Goal: Transaction & Acquisition: Book appointment/travel/reservation

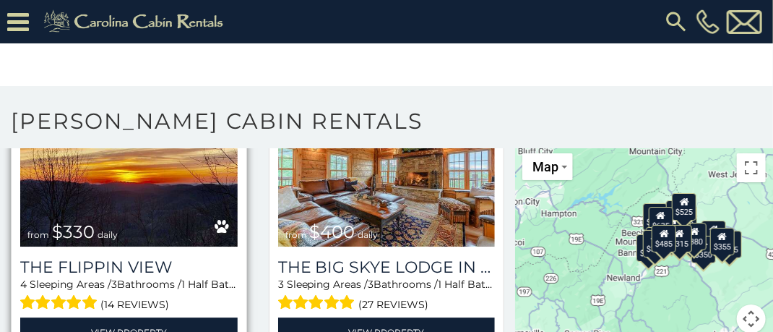
scroll to position [1518, 0]
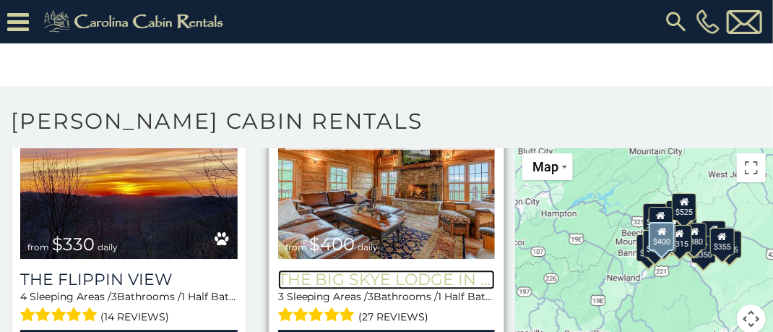
click at [356, 270] on h3 "The Big Skye Lodge in [PERSON_NAME][GEOGRAPHIC_DATA]" at bounding box center [387, 280] width 218 height 20
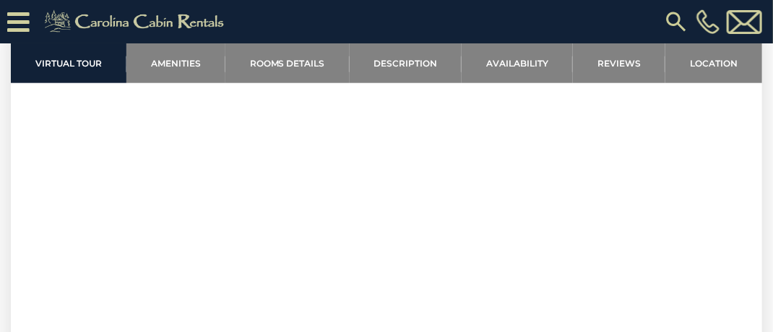
scroll to position [578, 0]
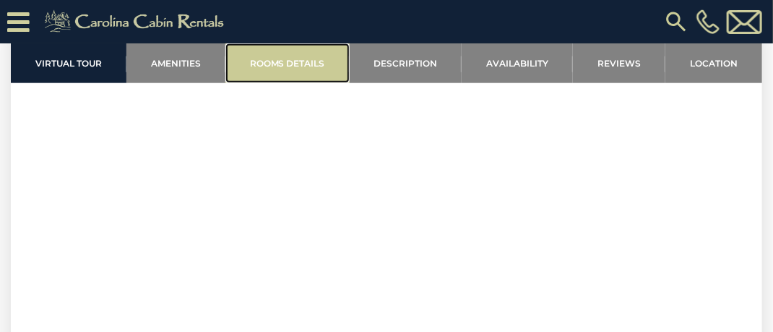
click at [282, 64] on link "Rooms Details" at bounding box center [288, 63] width 124 height 40
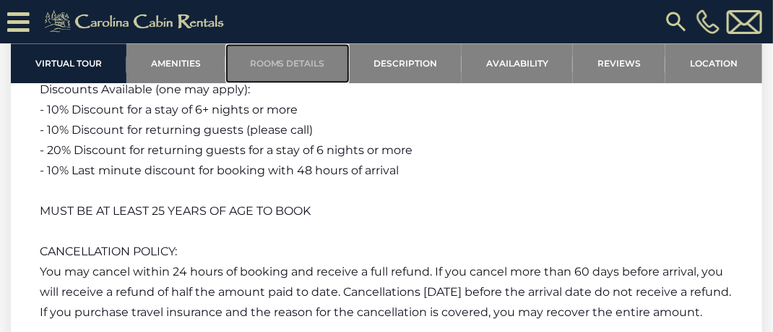
scroll to position [3050, 0]
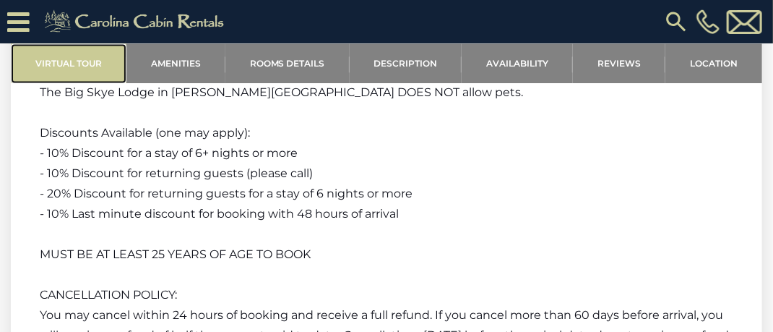
click at [97, 64] on link "Virtual Tour" at bounding box center [69, 63] width 116 height 40
click at [63, 66] on link "Virtual Tour" at bounding box center [69, 63] width 116 height 40
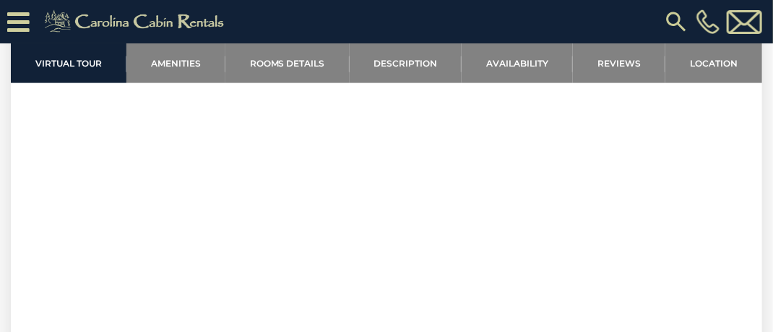
scroll to position [665, 0]
click at [605, 60] on link "Reviews" at bounding box center [619, 63] width 93 height 40
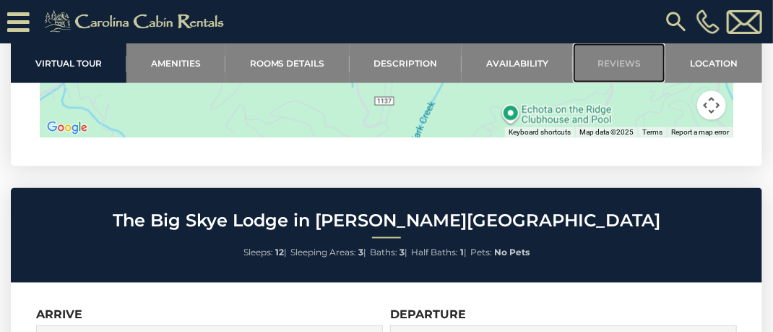
scroll to position [4617, 0]
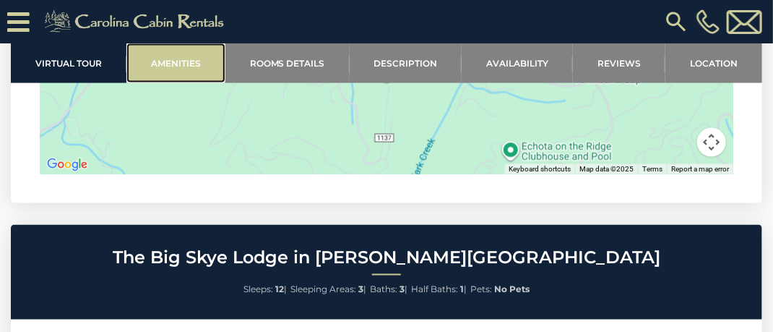
click at [173, 69] on link "Amenities" at bounding box center [175, 63] width 99 height 40
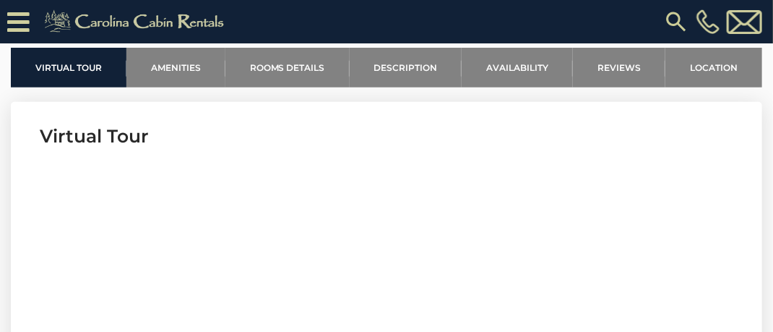
scroll to position [665, 0]
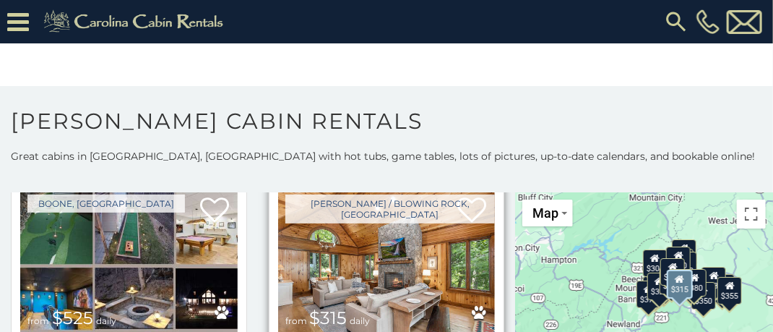
scroll to position [434, 0]
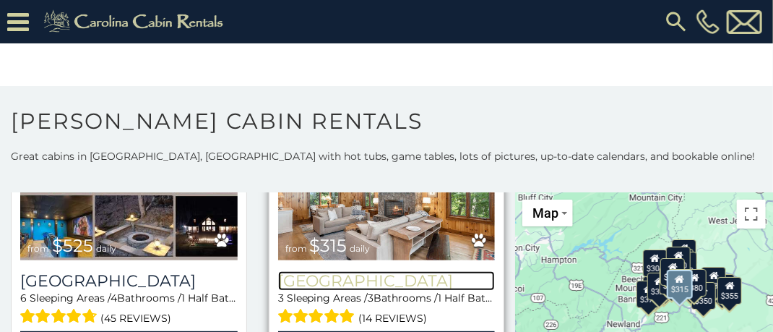
click at [344, 271] on h3 "[GEOGRAPHIC_DATA]" at bounding box center [387, 281] width 218 height 20
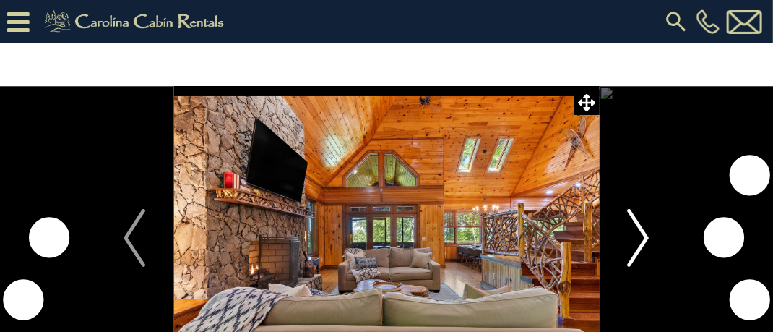
click at [643, 233] on img "Next" at bounding box center [639, 238] width 22 height 58
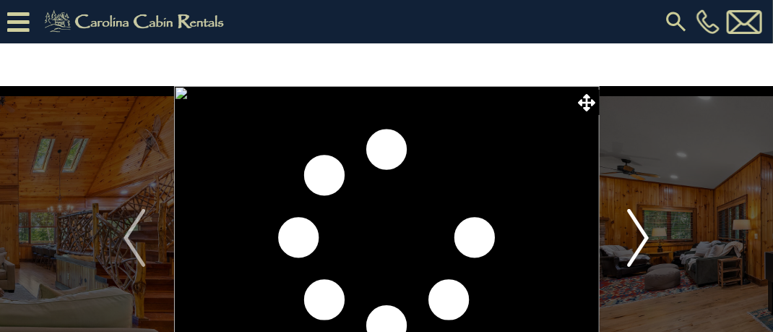
click at [643, 233] on img "Next" at bounding box center [639, 238] width 22 height 58
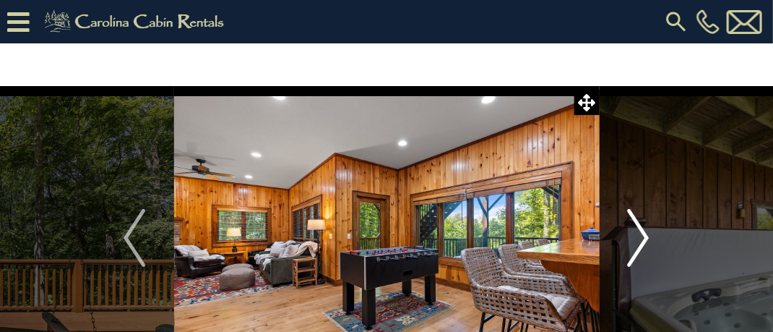
click at [643, 233] on img "Next" at bounding box center [639, 238] width 22 height 58
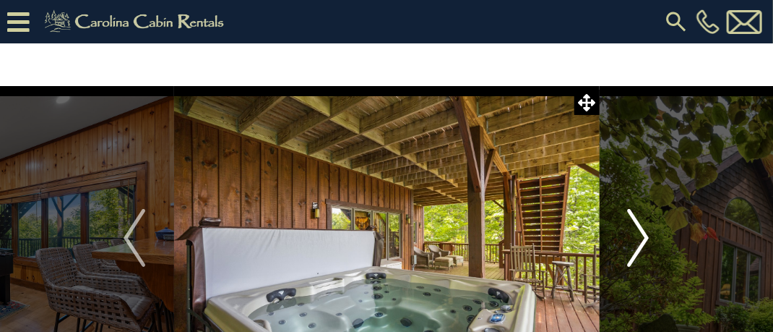
click at [642, 233] on img "Next" at bounding box center [639, 238] width 22 height 58
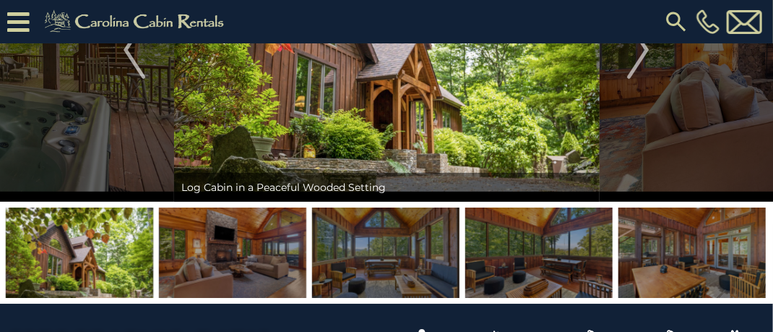
scroll to position [72, 0]
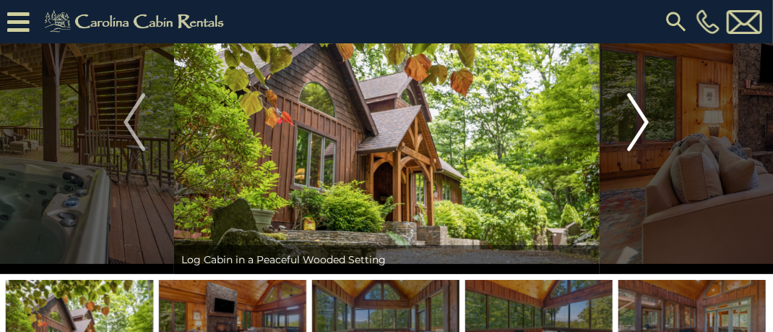
click at [639, 123] on img "Next" at bounding box center [639, 122] width 22 height 58
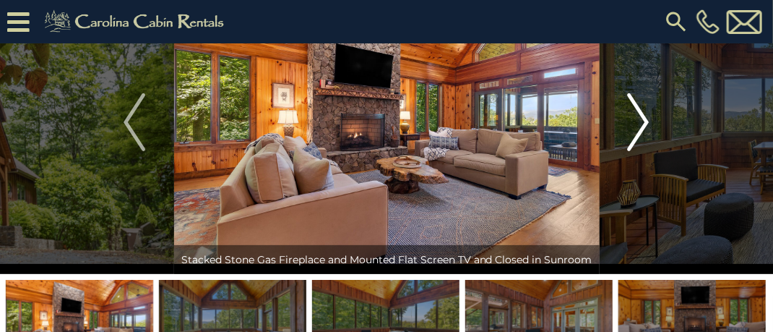
click at [639, 121] on img "Next" at bounding box center [639, 122] width 22 height 58
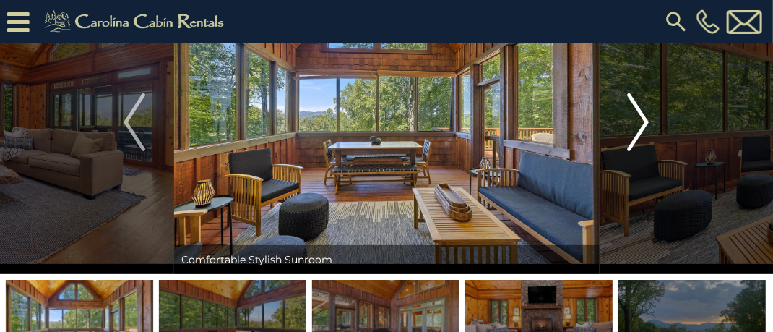
click at [639, 120] on img "Next" at bounding box center [639, 122] width 22 height 58
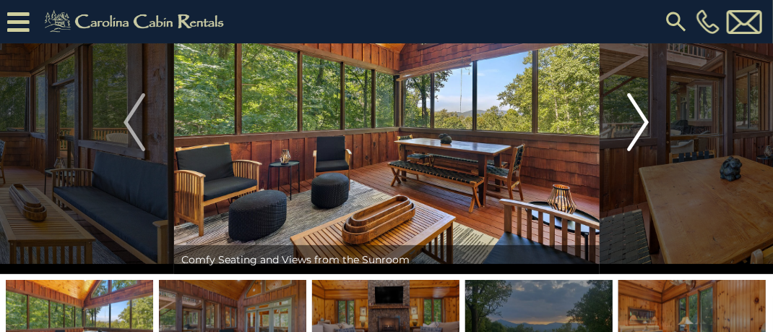
click at [639, 119] on img "Next" at bounding box center [639, 122] width 22 height 58
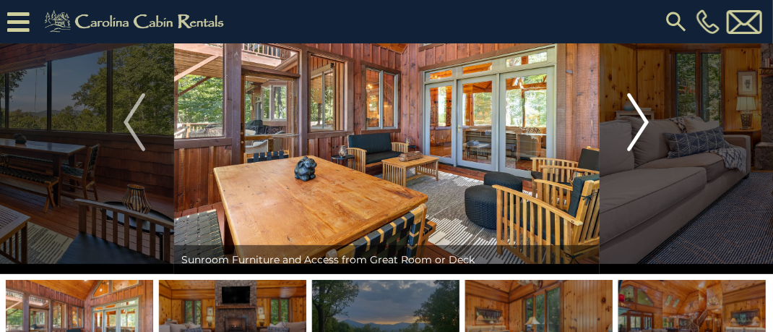
click at [639, 119] on img "Next" at bounding box center [639, 122] width 22 height 58
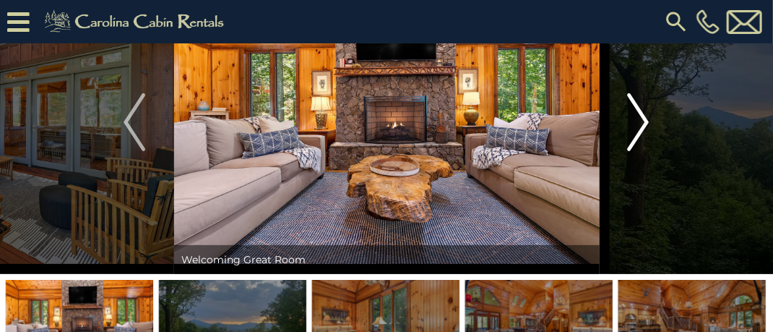
click at [639, 119] on img "Next" at bounding box center [639, 122] width 22 height 58
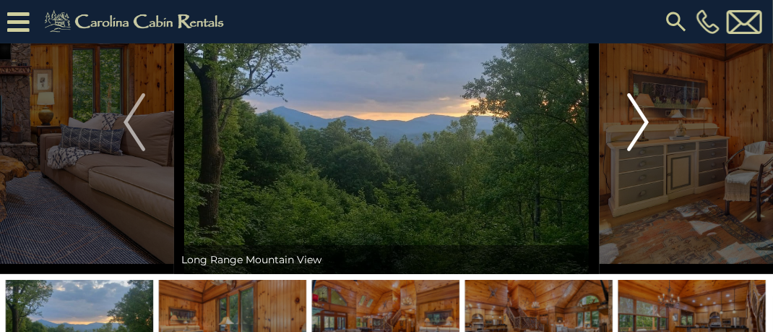
click at [639, 119] on img "Next" at bounding box center [639, 122] width 22 height 58
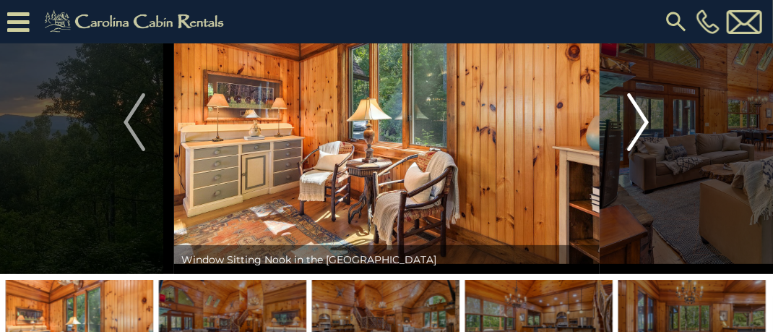
click at [639, 119] on img "Next" at bounding box center [639, 122] width 22 height 58
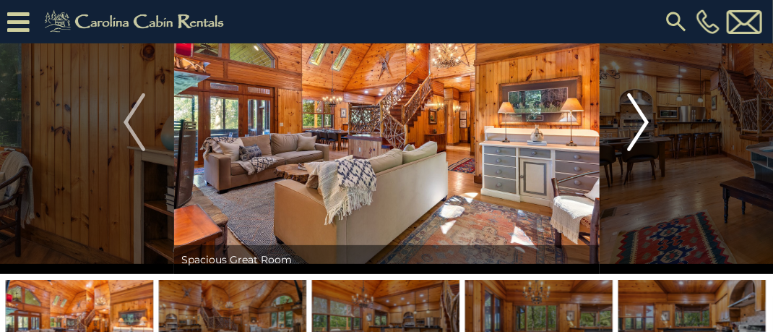
click at [639, 119] on img "Next" at bounding box center [639, 122] width 22 height 58
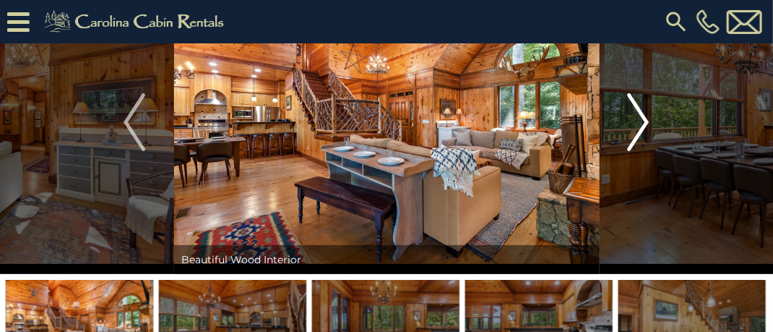
click at [639, 119] on img "Next" at bounding box center [639, 122] width 22 height 58
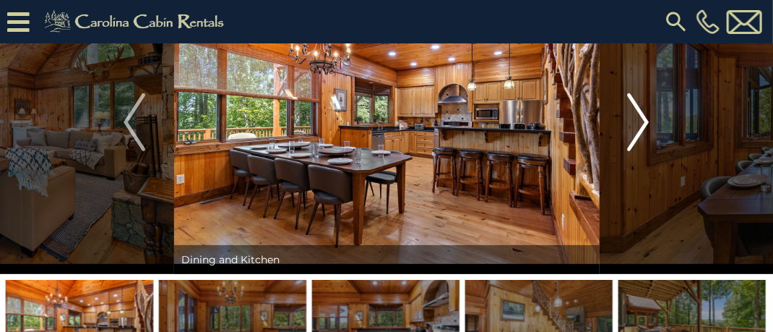
click at [639, 119] on img "Next" at bounding box center [639, 122] width 22 height 58
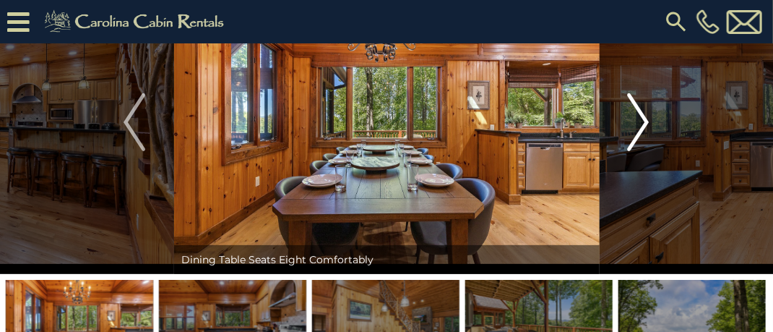
click at [639, 118] on img "Next" at bounding box center [639, 122] width 22 height 58
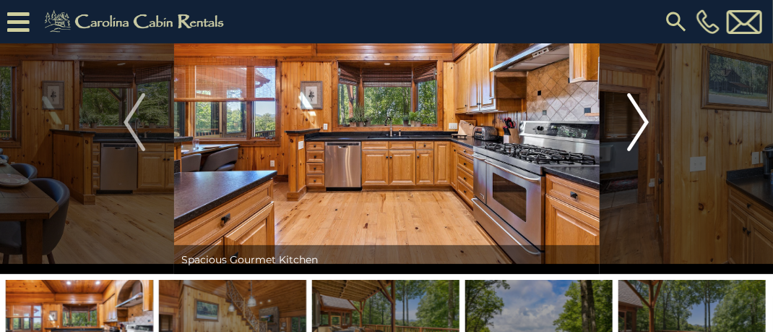
click at [639, 117] on img "Next" at bounding box center [639, 122] width 22 height 58
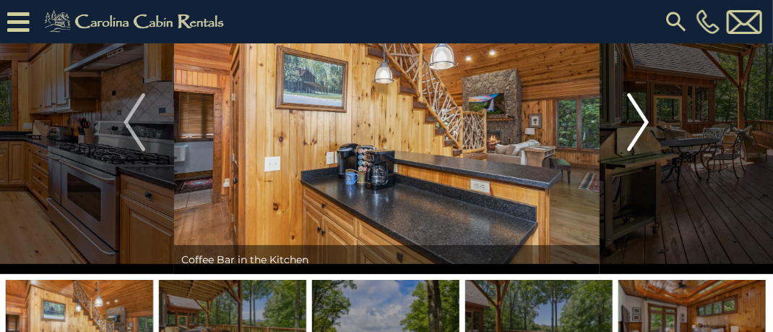
click at [639, 117] on img "Next" at bounding box center [639, 122] width 22 height 58
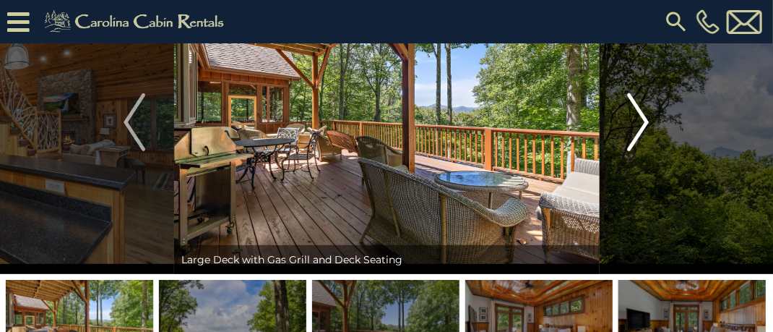
click at [639, 116] on img "Next" at bounding box center [639, 122] width 22 height 58
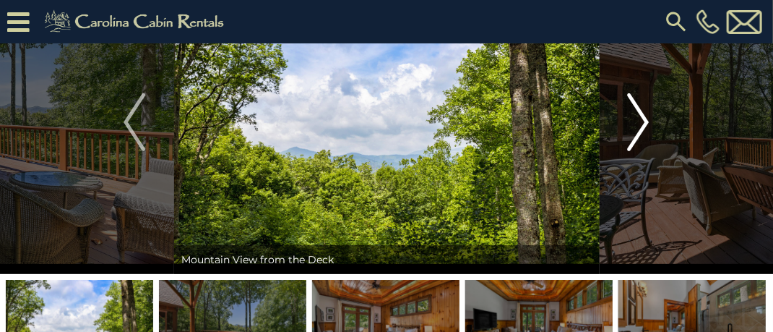
click at [639, 115] on img "Next" at bounding box center [639, 122] width 22 height 58
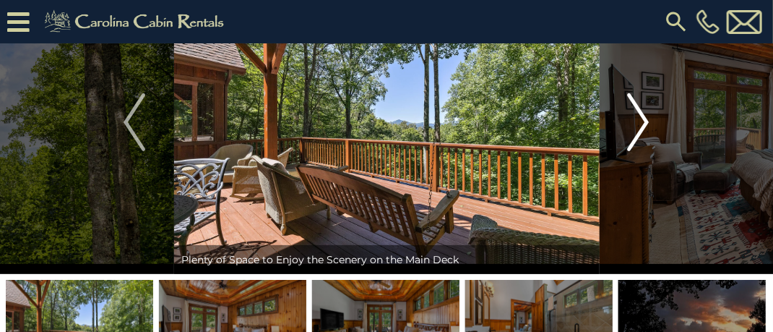
click at [639, 115] on img "Next" at bounding box center [639, 122] width 22 height 58
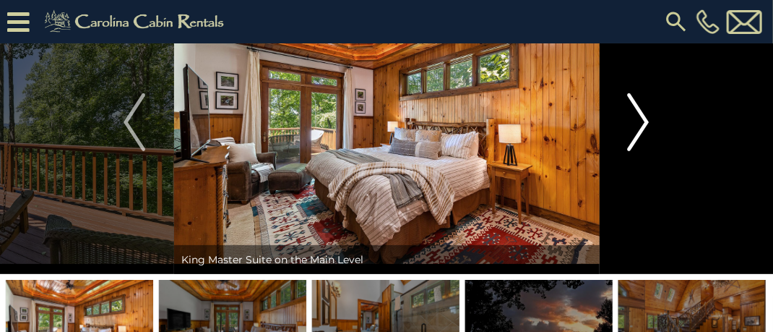
click at [639, 115] on img "Next" at bounding box center [639, 122] width 22 height 58
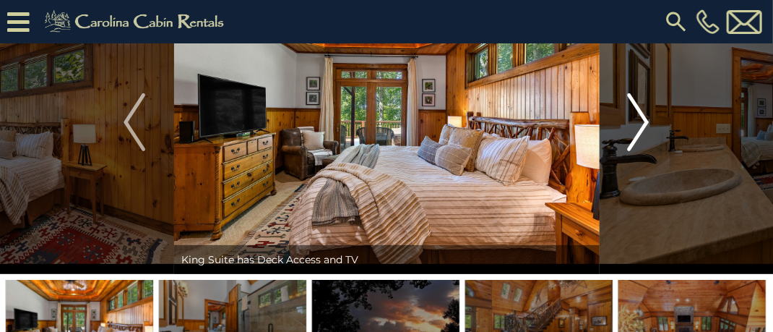
click at [639, 115] on img "Next" at bounding box center [639, 122] width 22 height 58
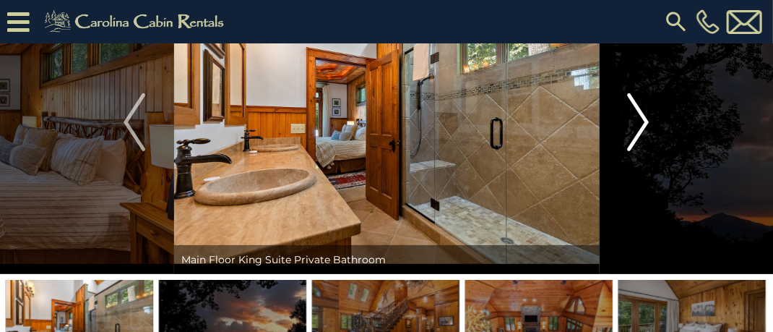
click at [639, 114] on img "Next" at bounding box center [639, 122] width 22 height 58
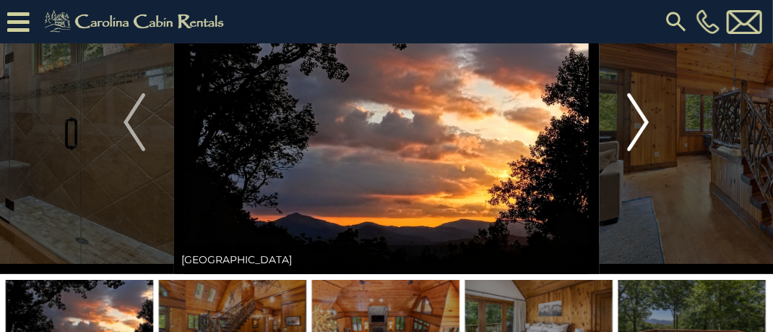
click at [639, 114] on img "Next" at bounding box center [639, 122] width 22 height 58
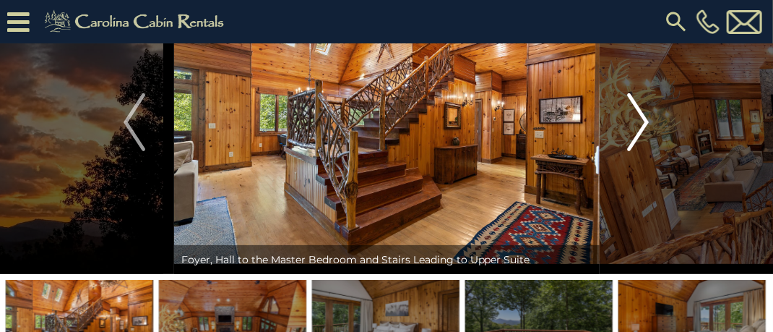
click at [639, 114] on img "Next" at bounding box center [639, 122] width 22 height 58
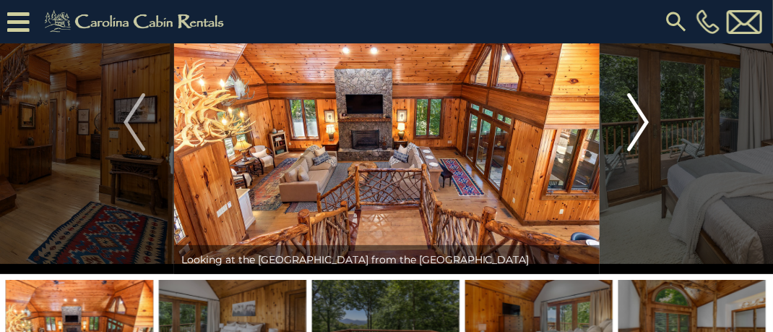
click at [639, 113] on img "Next" at bounding box center [639, 122] width 22 height 58
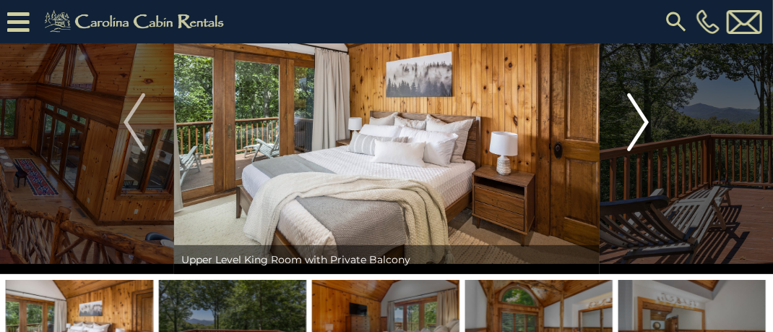
click at [639, 113] on img "Next" at bounding box center [639, 122] width 22 height 58
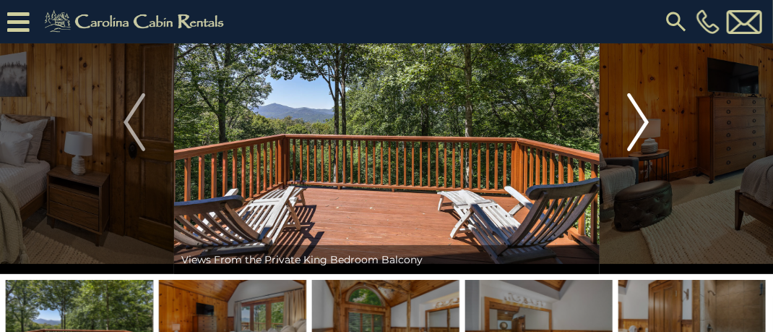
click at [639, 113] on img "Next" at bounding box center [639, 122] width 22 height 58
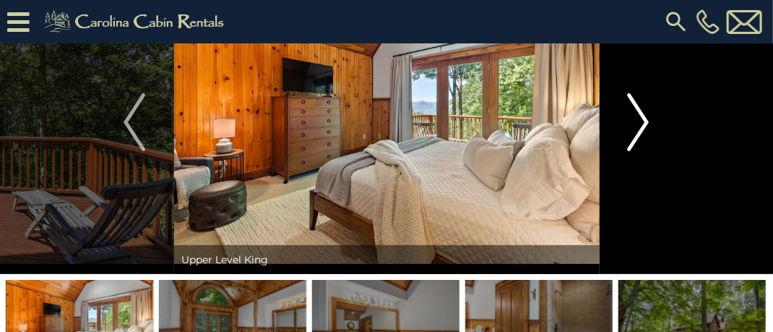
click at [639, 113] on img "Next" at bounding box center [639, 122] width 22 height 58
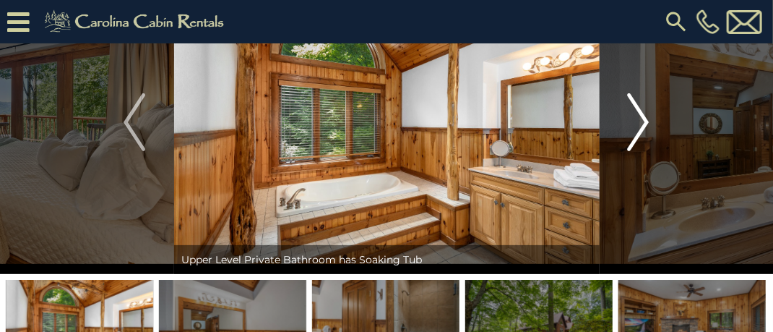
click at [639, 113] on img "Next" at bounding box center [639, 122] width 22 height 58
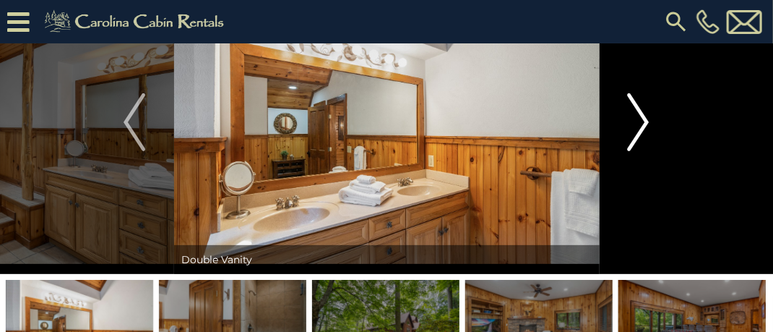
click at [639, 113] on img "Next" at bounding box center [639, 122] width 22 height 58
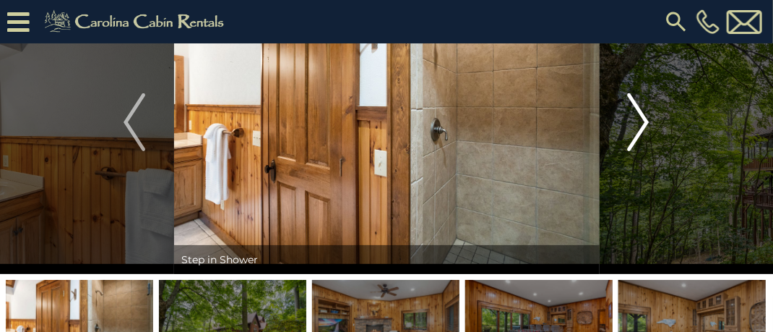
click at [639, 113] on img "Next" at bounding box center [639, 122] width 22 height 58
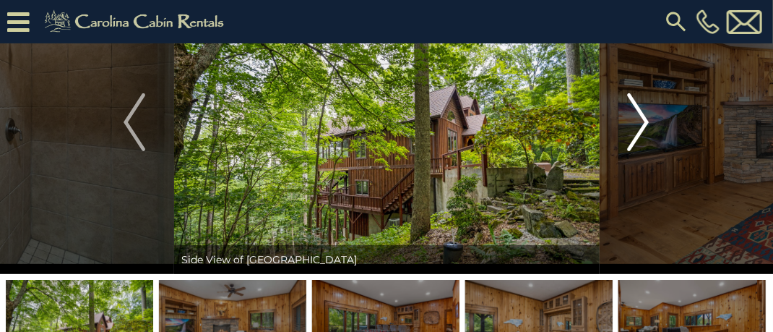
click at [639, 113] on img "Next" at bounding box center [639, 122] width 22 height 58
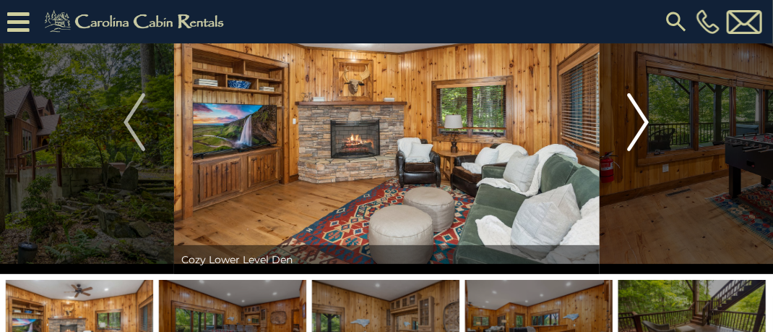
click at [639, 113] on img "Next" at bounding box center [639, 122] width 22 height 58
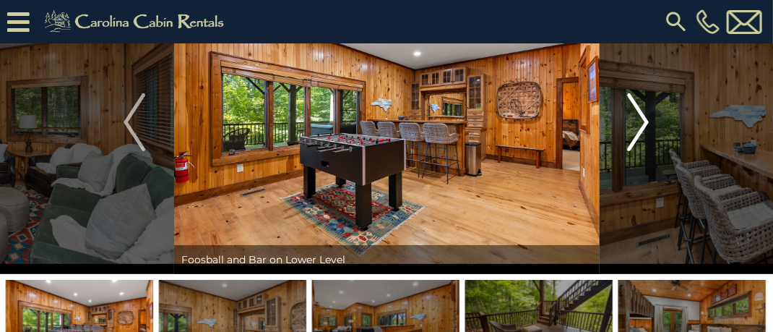
click at [639, 113] on img "Next" at bounding box center [639, 122] width 22 height 58
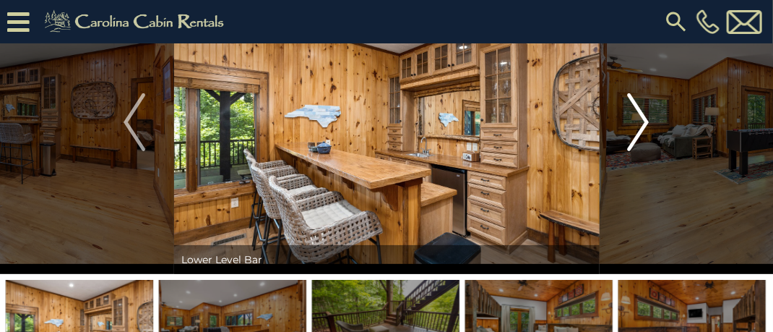
click at [639, 113] on img "Next" at bounding box center [639, 122] width 22 height 58
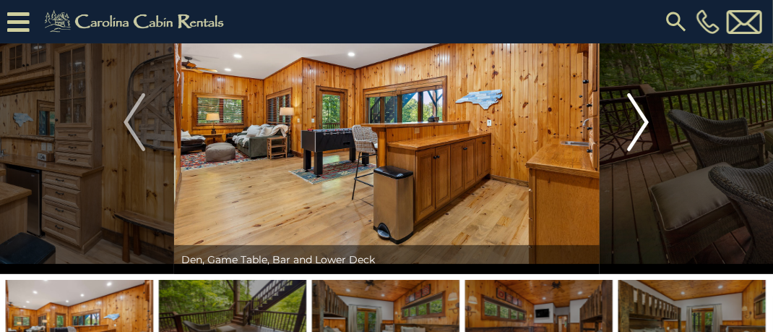
click at [639, 113] on img "Next" at bounding box center [639, 122] width 22 height 58
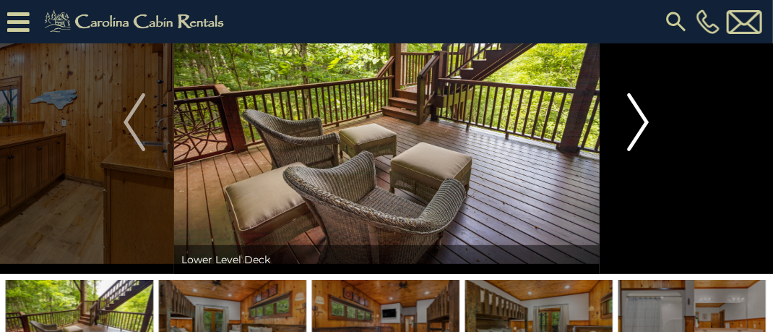
click at [639, 112] on img "Next" at bounding box center [639, 122] width 22 height 58
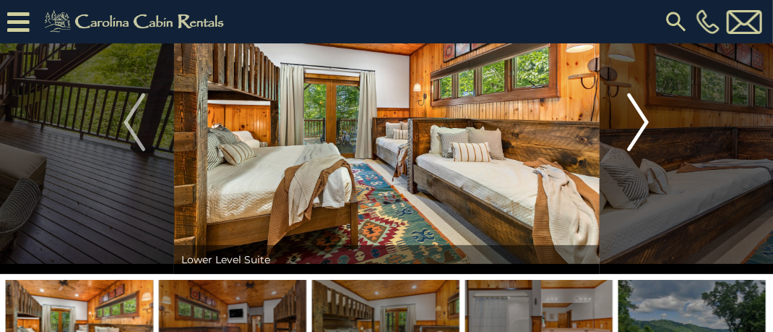
click at [640, 133] on img "Next" at bounding box center [639, 122] width 22 height 58
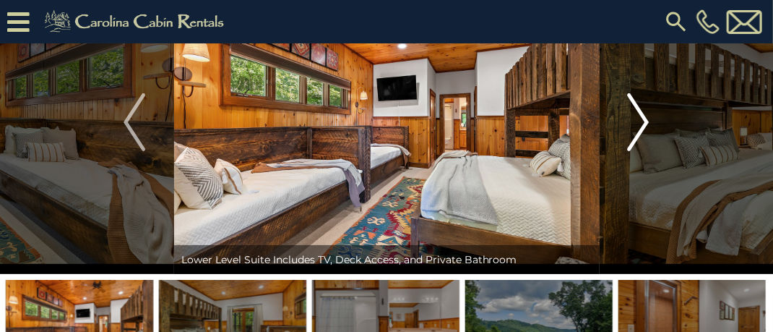
click at [640, 133] on img "Next" at bounding box center [639, 122] width 22 height 58
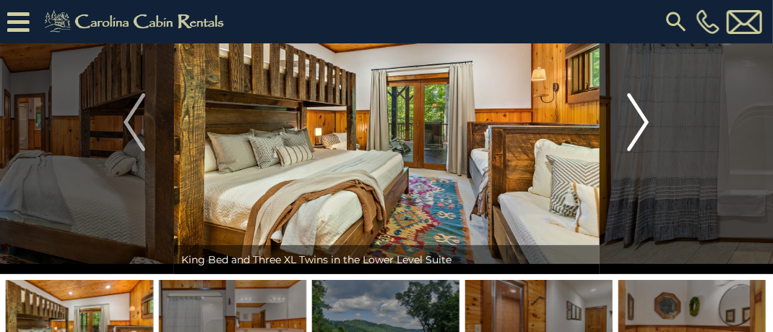
click at [640, 133] on img "Next" at bounding box center [639, 122] width 22 height 58
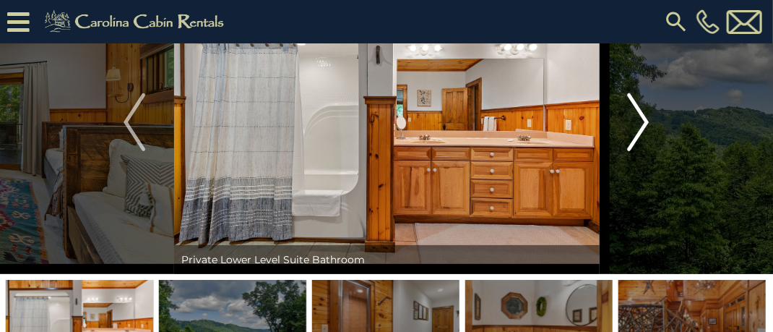
click at [640, 133] on img "Next" at bounding box center [639, 122] width 22 height 58
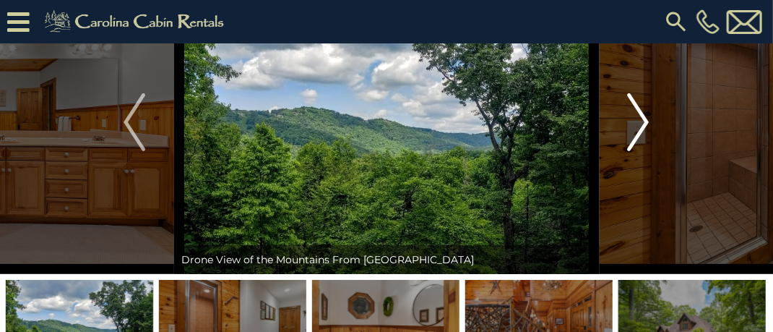
click at [640, 133] on img "Next" at bounding box center [639, 122] width 22 height 58
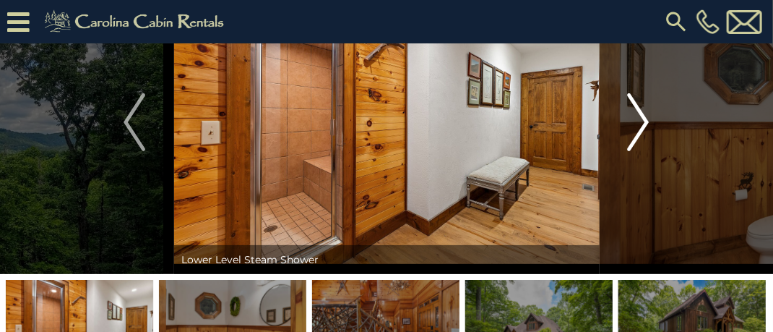
click at [640, 133] on img "Next" at bounding box center [639, 122] width 22 height 58
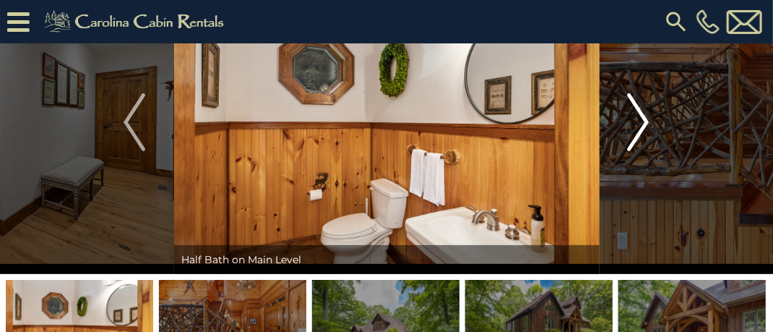
click at [640, 133] on img "Next" at bounding box center [639, 122] width 22 height 58
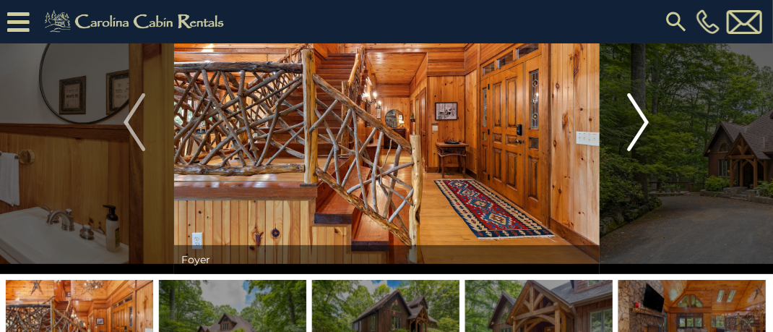
click at [640, 133] on img "Next" at bounding box center [639, 122] width 22 height 58
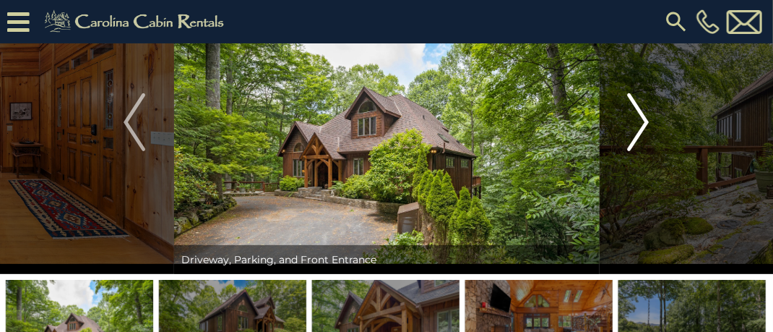
click at [640, 130] on img "Next" at bounding box center [639, 122] width 22 height 58
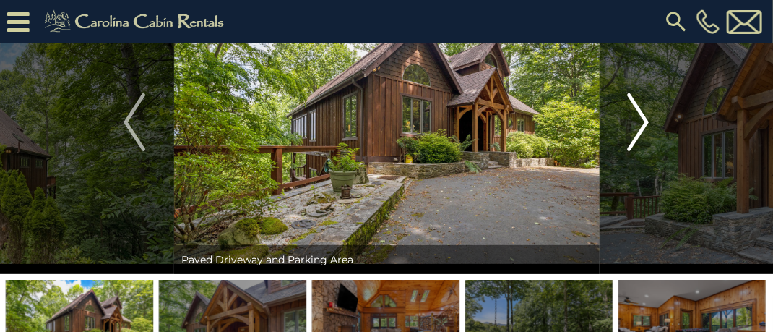
click at [640, 130] on img "Next" at bounding box center [639, 122] width 22 height 58
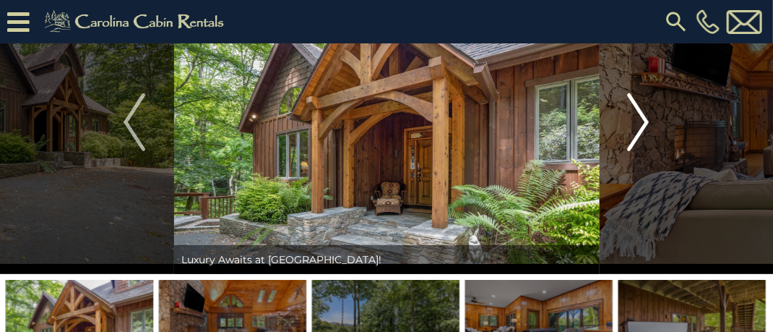
click at [640, 130] on img "Next" at bounding box center [639, 122] width 22 height 58
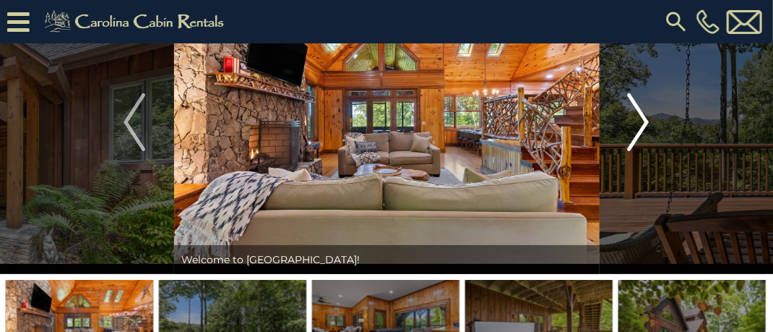
click at [640, 130] on img "Next" at bounding box center [639, 122] width 22 height 58
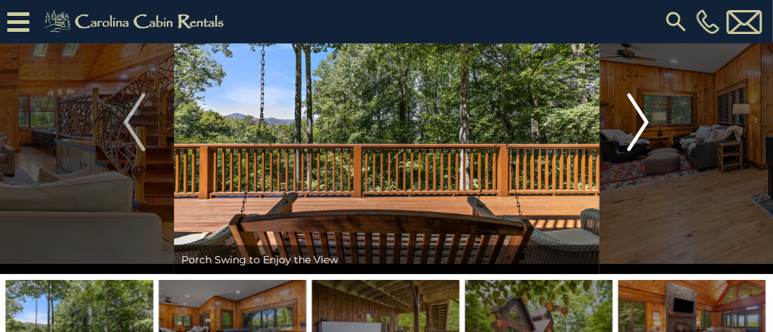
click at [640, 130] on img "Next" at bounding box center [639, 122] width 22 height 58
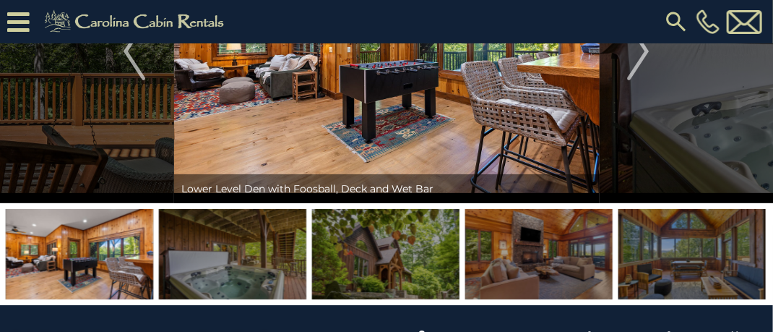
scroll to position [289, 0]
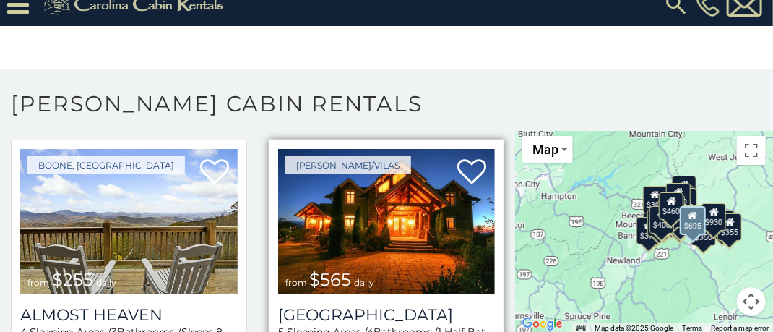
scroll to position [2313, 0]
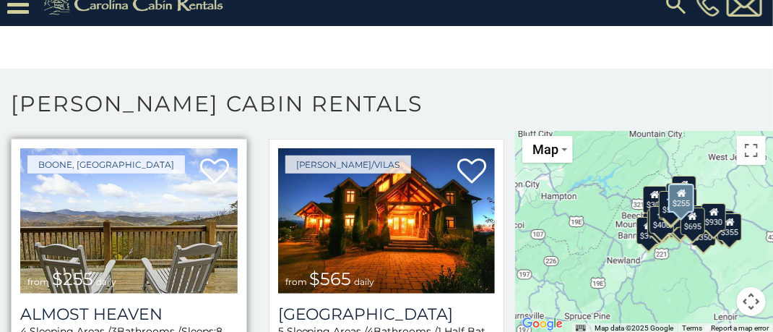
click at [124, 240] on img at bounding box center [129, 220] width 218 height 145
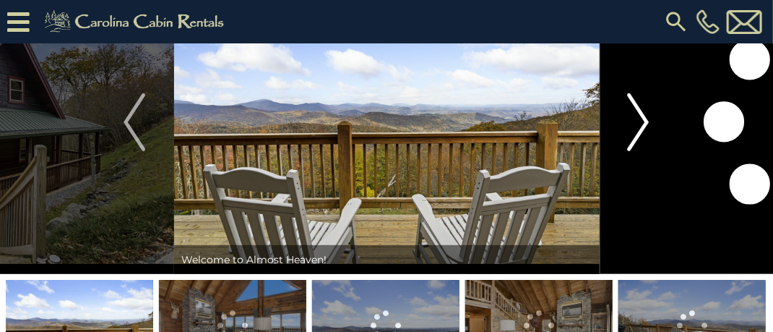
click at [643, 121] on img "Next" at bounding box center [639, 122] width 22 height 58
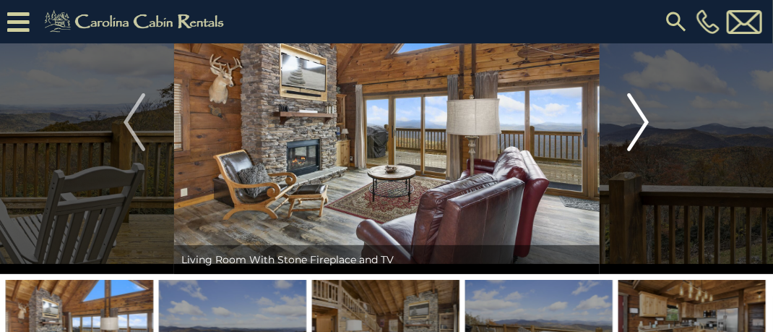
click at [643, 121] on img "Next" at bounding box center [639, 122] width 22 height 58
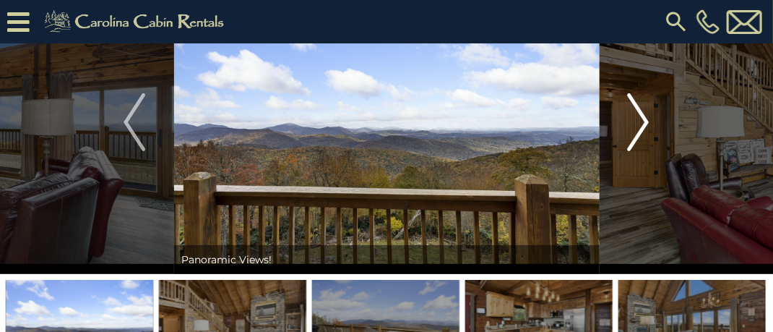
click at [643, 121] on img "Next" at bounding box center [639, 122] width 22 height 58
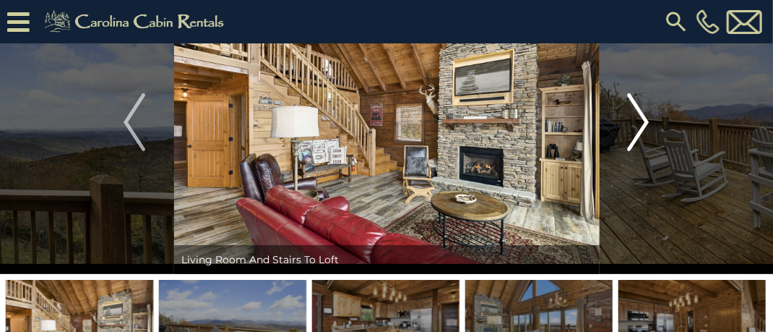
click at [643, 121] on img "Next" at bounding box center [639, 122] width 22 height 58
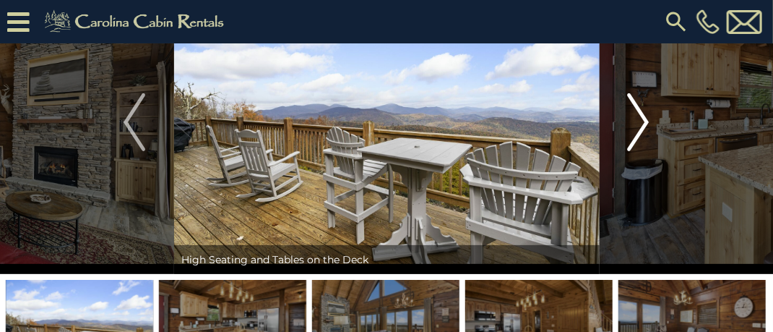
click at [643, 121] on img "Next" at bounding box center [639, 122] width 22 height 58
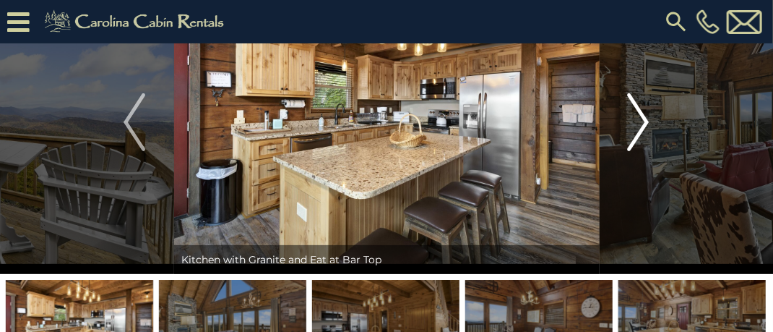
click at [643, 121] on img "Next" at bounding box center [639, 122] width 22 height 58
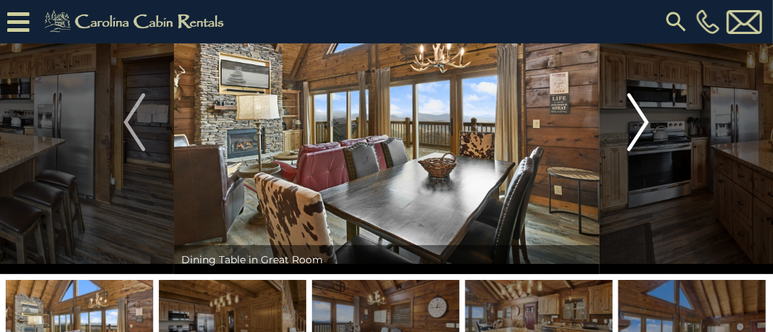
click at [643, 121] on img "Next" at bounding box center [639, 122] width 22 height 58
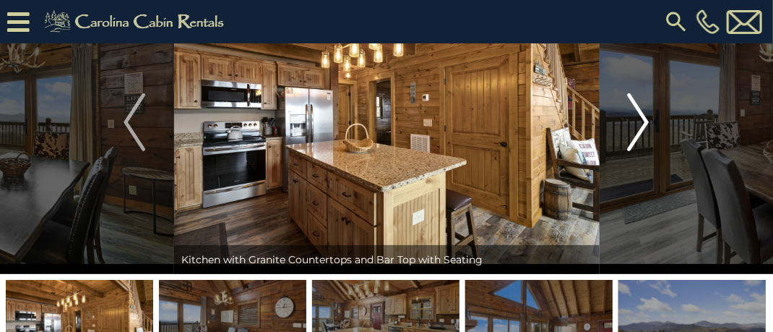
click at [643, 121] on img "Next" at bounding box center [639, 122] width 22 height 58
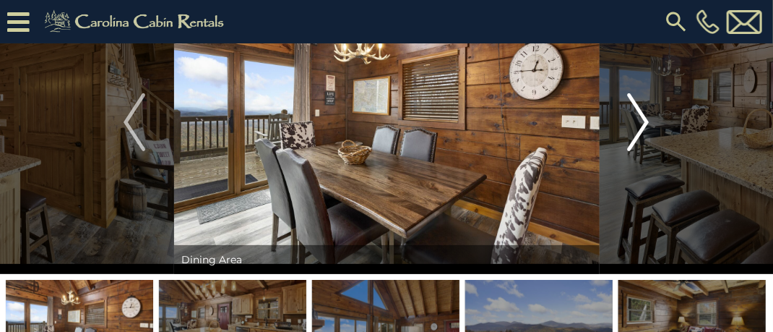
click at [643, 121] on img "Next" at bounding box center [639, 122] width 22 height 58
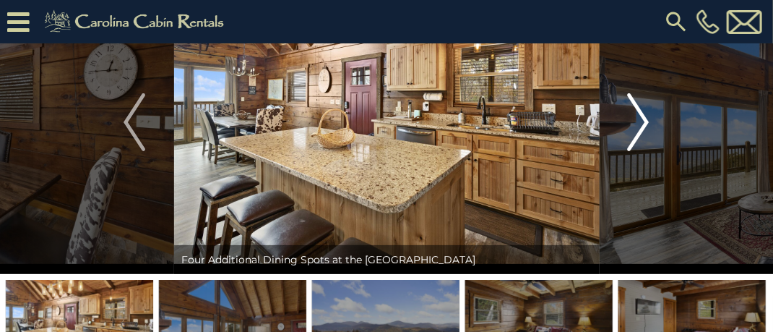
click at [643, 121] on img "Next" at bounding box center [639, 122] width 22 height 58
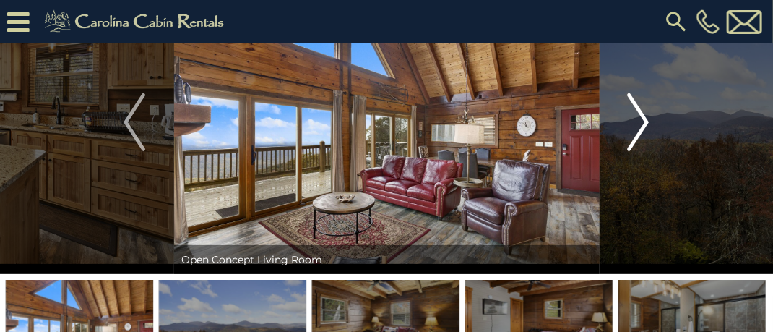
click at [643, 121] on img "Next" at bounding box center [639, 122] width 22 height 58
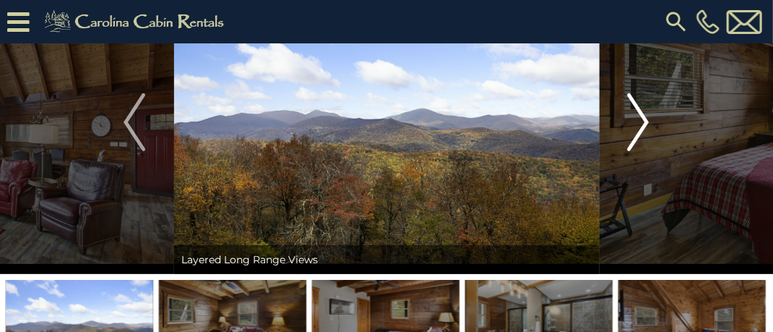
click at [643, 121] on img "Next" at bounding box center [639, 122] width 22 height 58
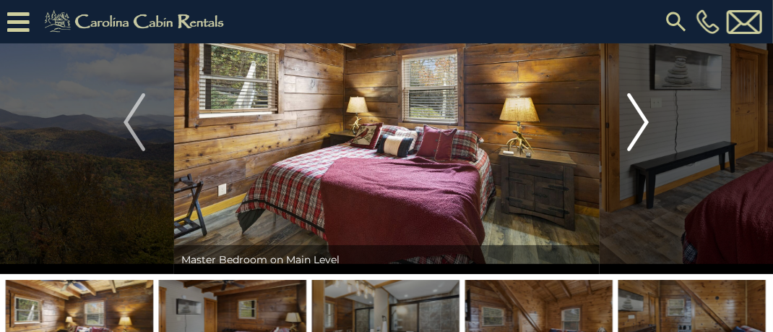
click at [643, 121] on img "Next" at bounding box center [639, 122] width 22 height 58
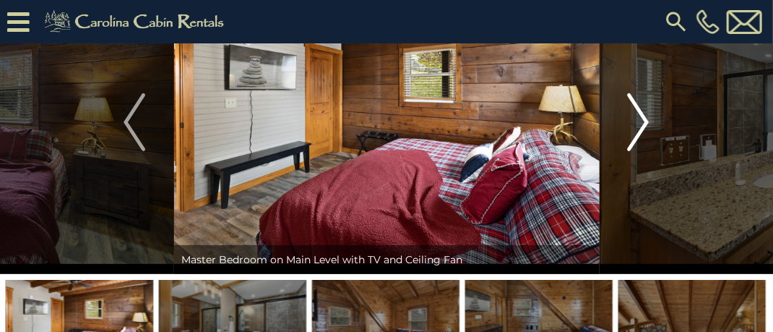
click at [643, 121] on img "Next" at bounding box center [639, 122] width 22 height 58
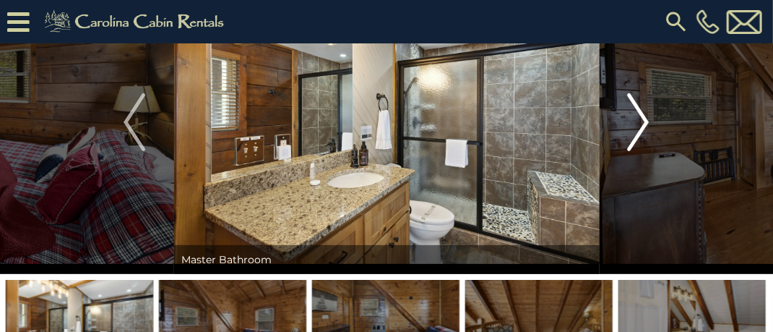
click at [643, 121] on img "Next" at bounding box center [639, 122] width 22 height 58
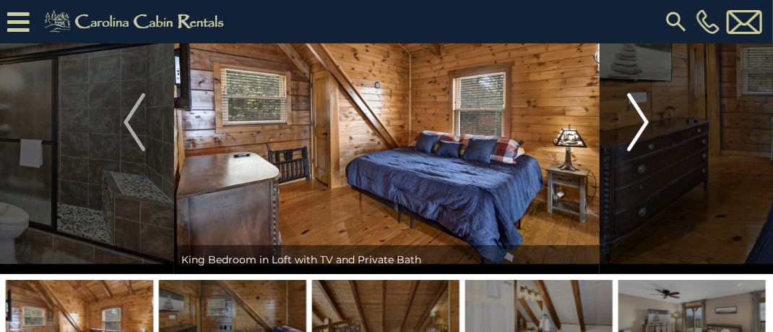
click at [643, 121] on img "Next" at bounding box center [639, 122] width 22 height 58
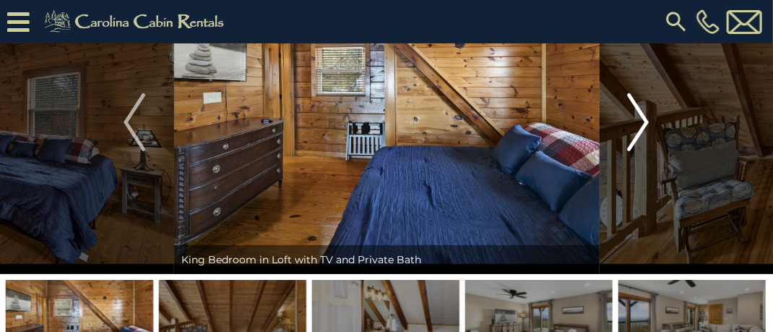
click at [643, 121] on img "Next" at bounding box center [639, 122] width 22 height 58
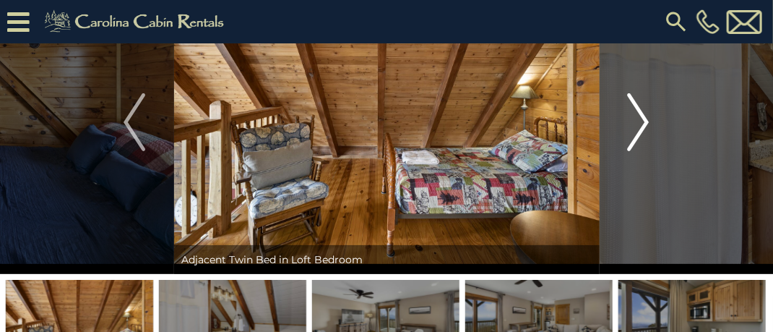
click at [643, 121] on img "Next" at bounding box center [639, 122] width 22 height 58
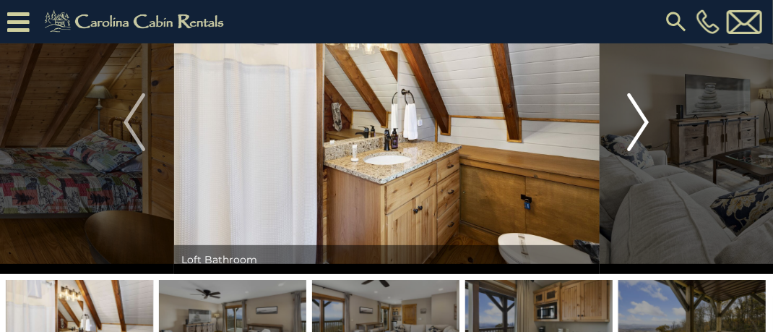
click at [643, 121] on img "Next" at bounding box center [639, 122] width 22 height 58
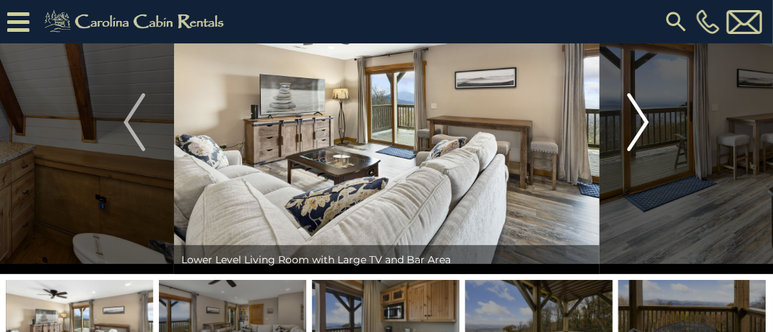
click at [643, 121] on img "Next" at bounding box center [639, 122] width 22 height 58
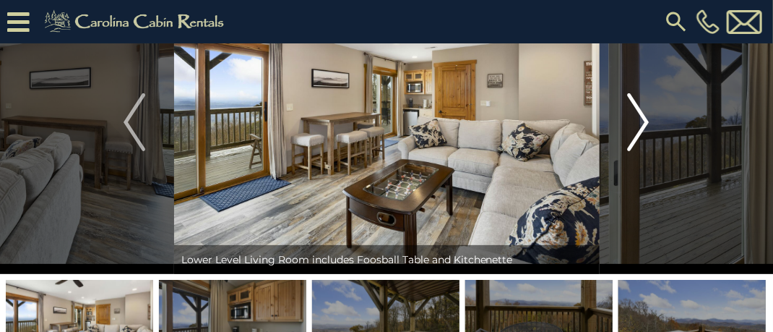
click at [643, 121] on img "Next" at bounding box center [639, 122] width 22 height 58
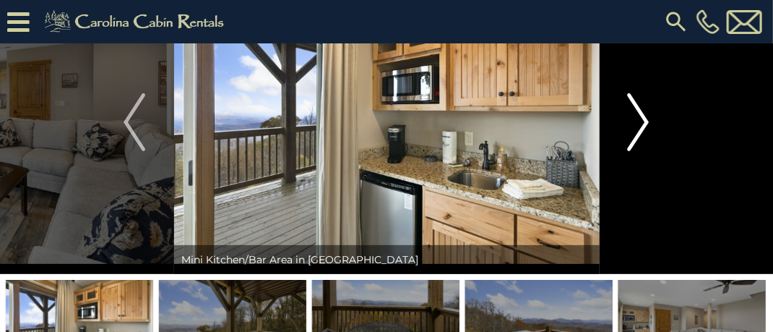
click at [643, 121] on img "Next" at bounding box center [639, 122] width 22 height 58
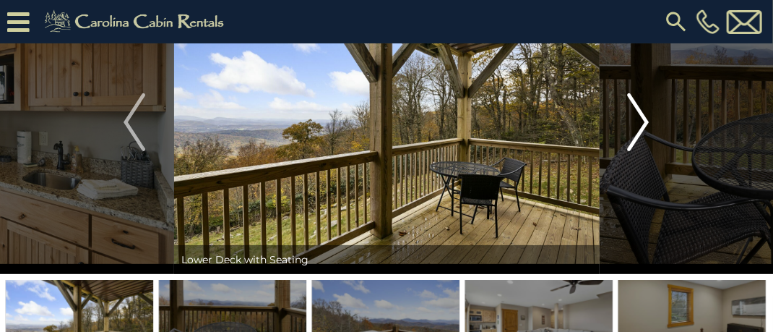
click at [643, 121] on img "Next" at bounding box center [639, 122] width 22 height 58
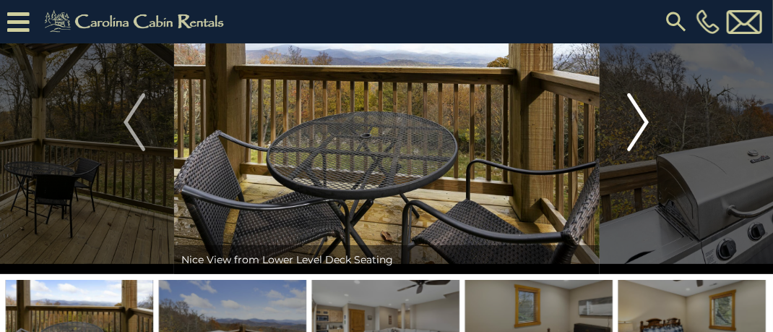
click at [643, 121] on img "Next" at bounding box center [639, 122] width 22 height 58
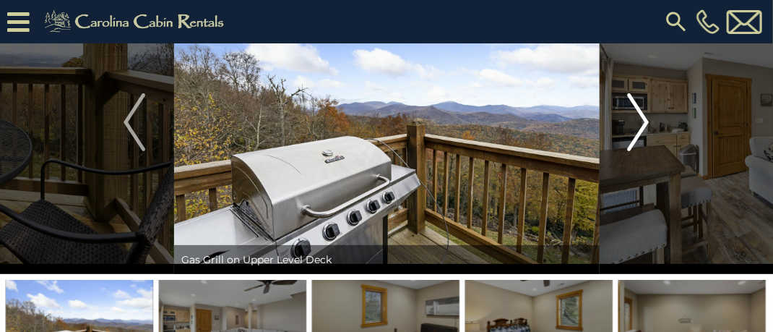
click at [643, 121] on img "Next" at bounding box center [639, 122] width 22 height 58
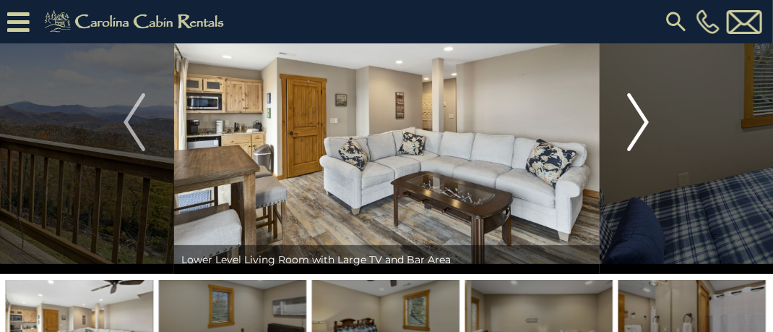
click at [643, 121] on img "Next" at bounding box center [639, 122] width 22 height 58
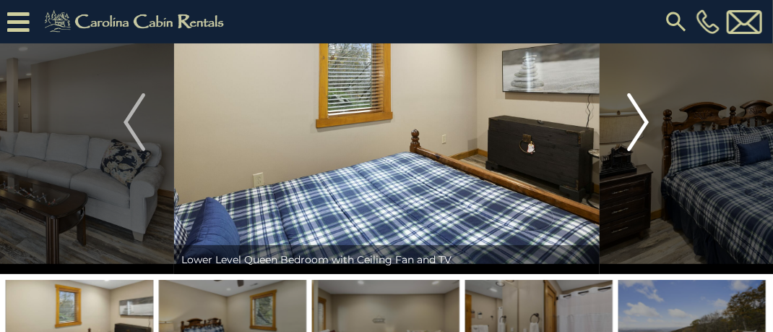
click at [643, 121] on img "Next" at bounding box center [639, 122] width 22 height 58
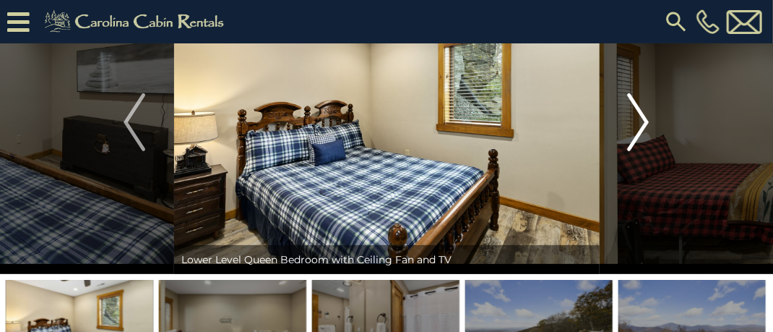
click at [643, 121] on img "Next" at bounding box center [639, 122] width 22 height 58
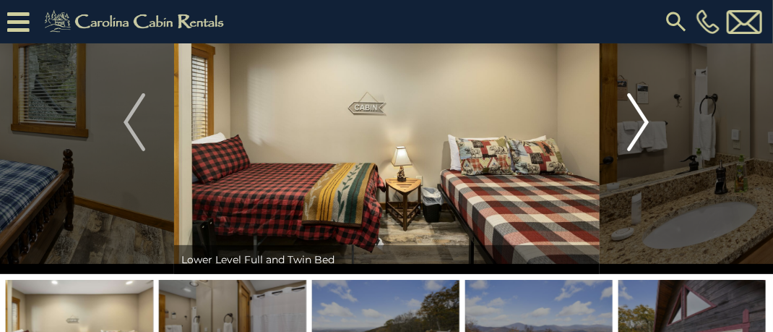
click at [643, 121] on img "Next" at bounding box center [639, 122] width 22 height 58
